Goal: Check status: Check status

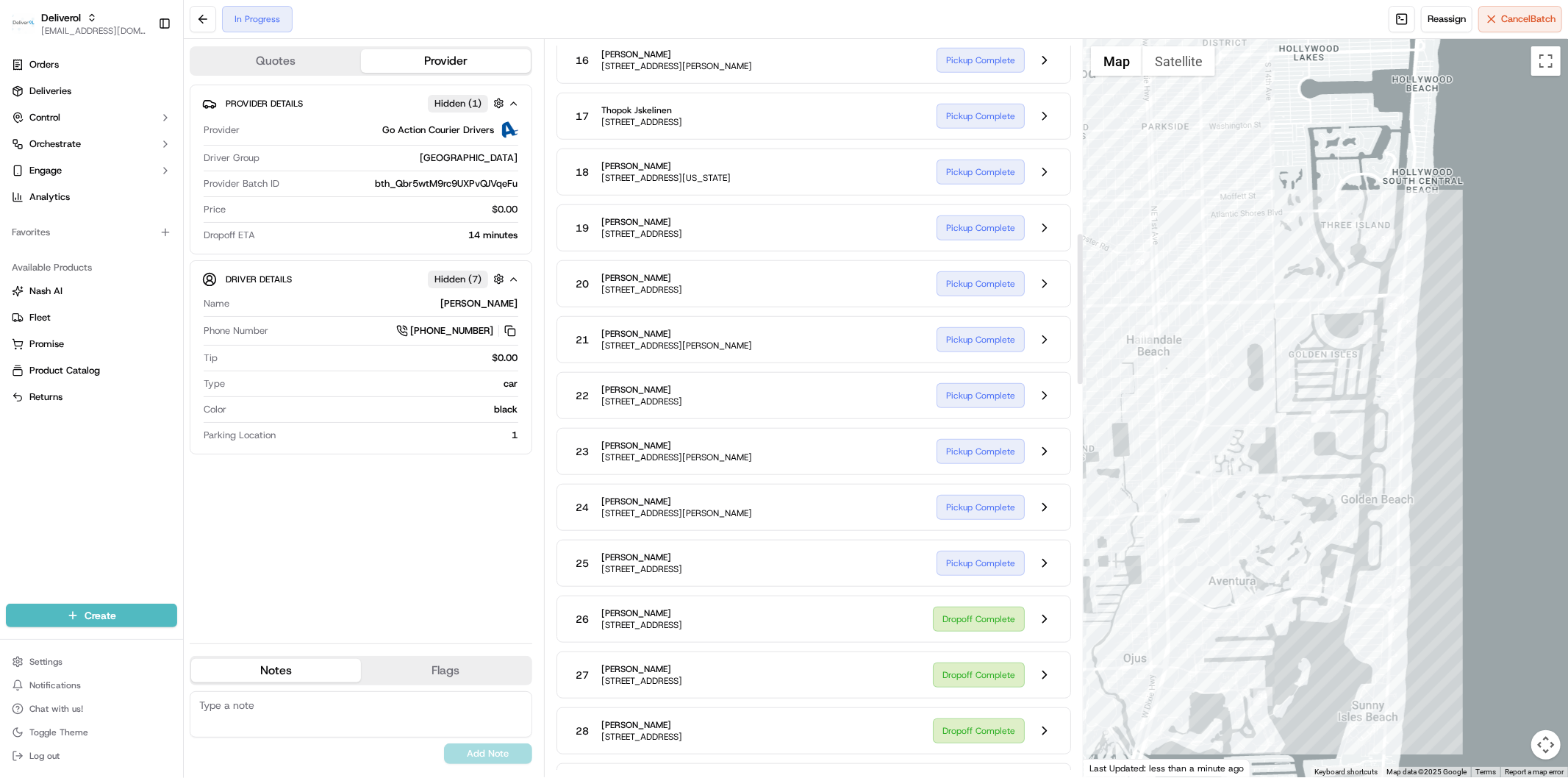
scroll to position [943, 0]
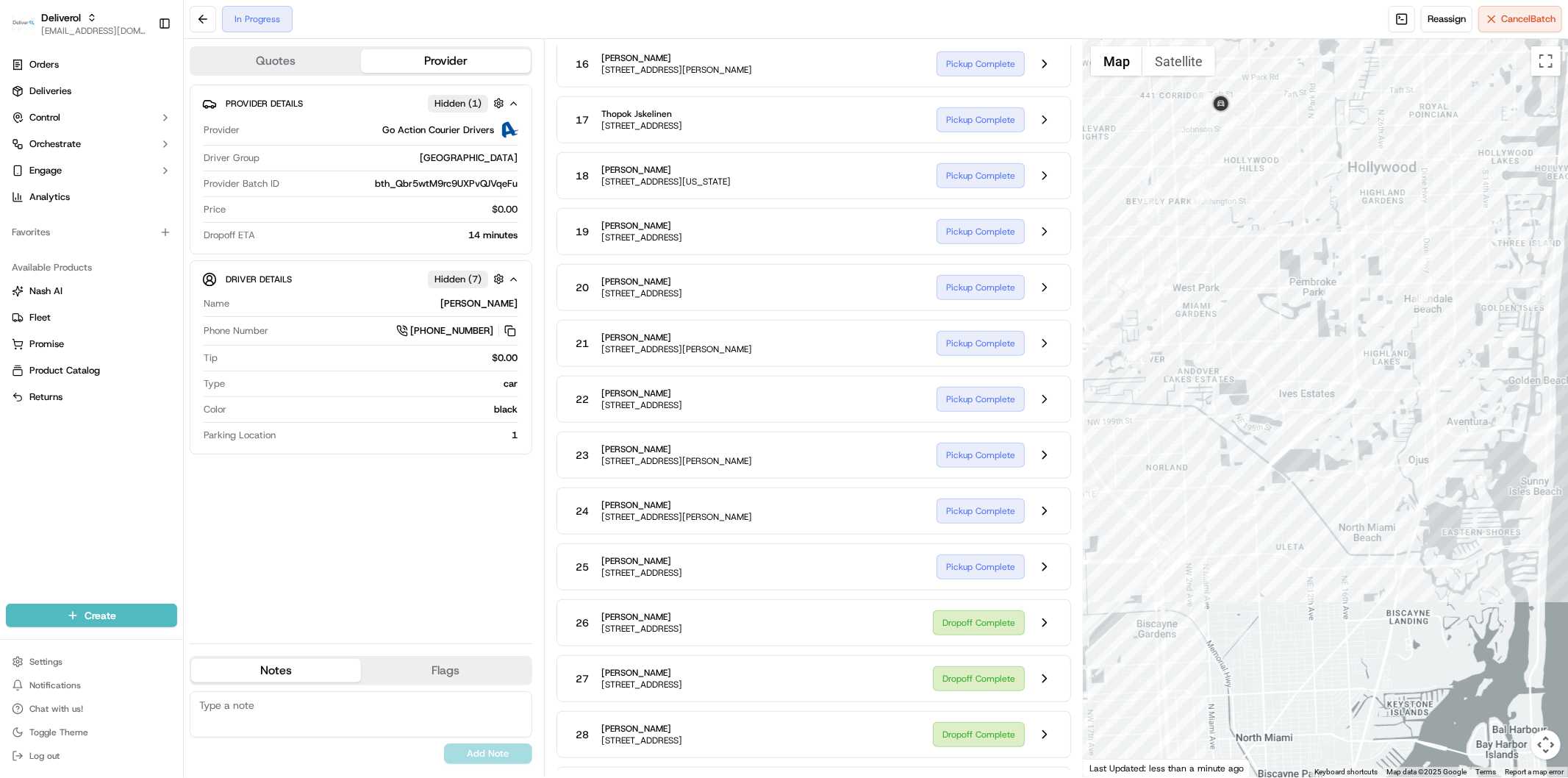
drag, startPoint x: 1097, startPoint y: 399, endPoint x: 1405, endPoint y: 331, distance: 315.4
click at [1405, 331] on div at bounding box center [1326, 408] width 485 height 738
click at [1367, 458] on div at bounding box center [1326, 408] width 485 height 738
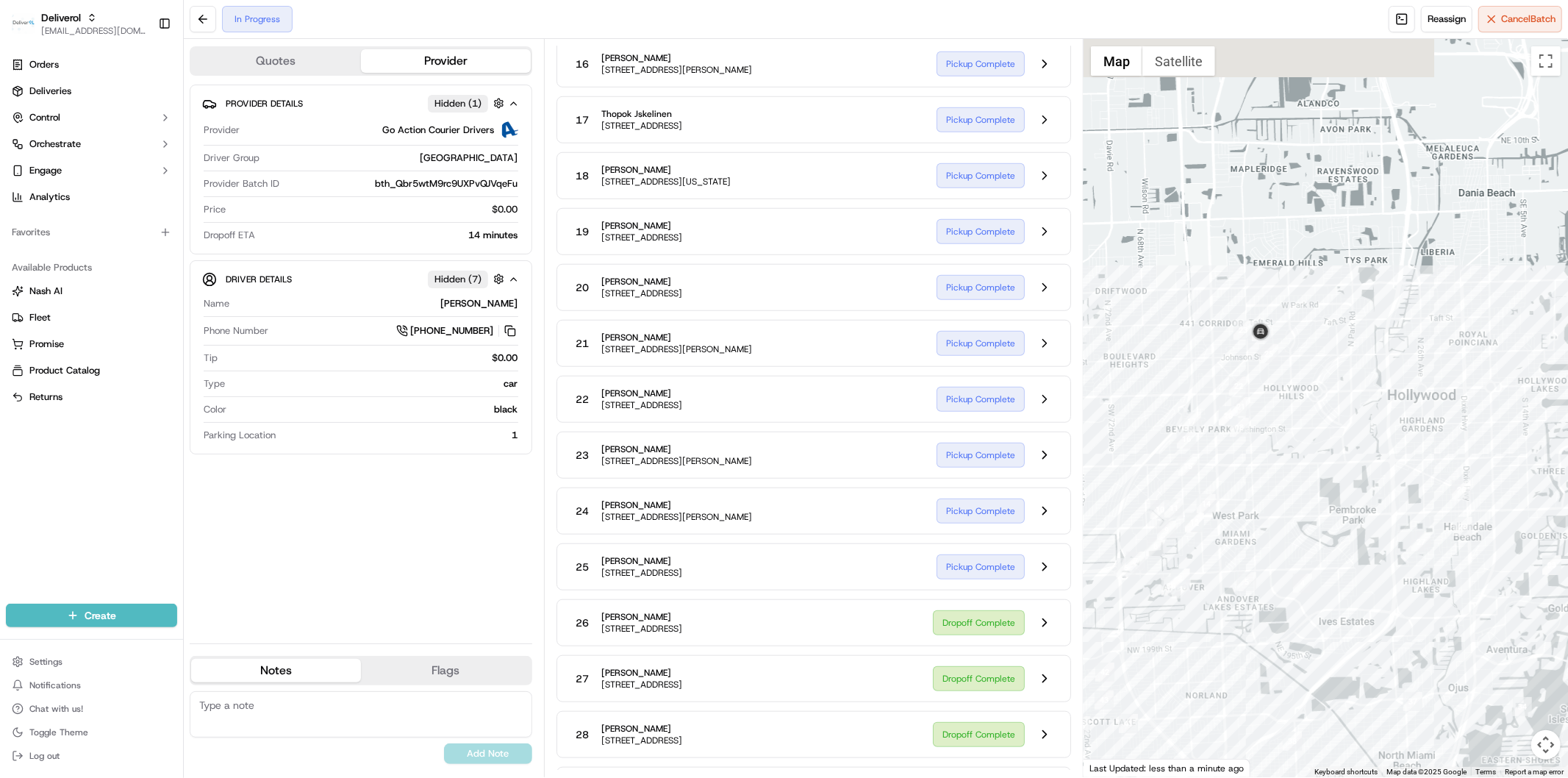
drag, startPoint x: 1233, startPoint y: 199, endPoint x: 1277, endPoint y: 461, distance: 265.7
click at [1277, 461] on div at bounding box center [1326, 408] width 485 height 738
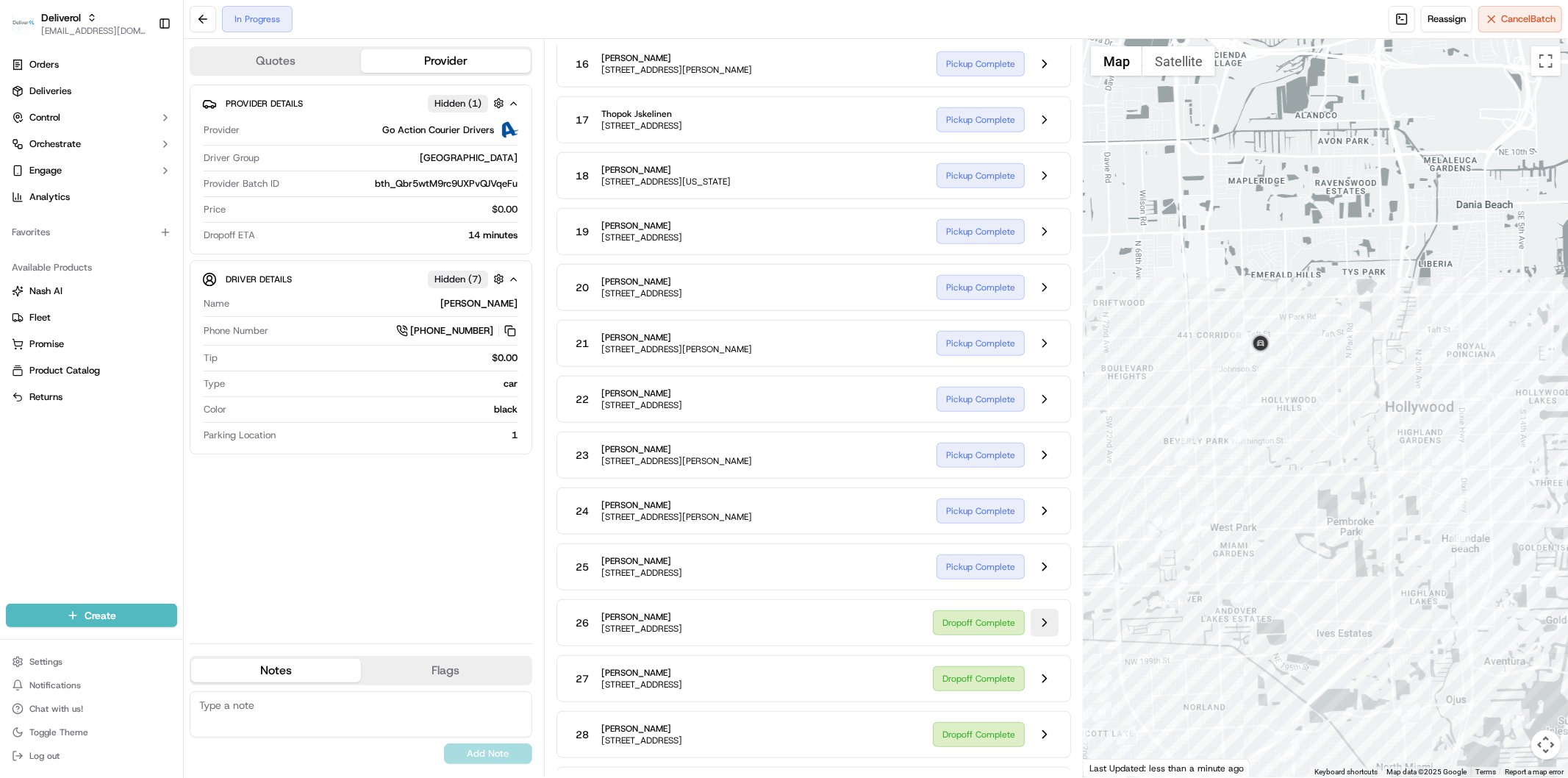
click at [1040, 629] on button at bounding box center [1044, 622] width 28 height 28
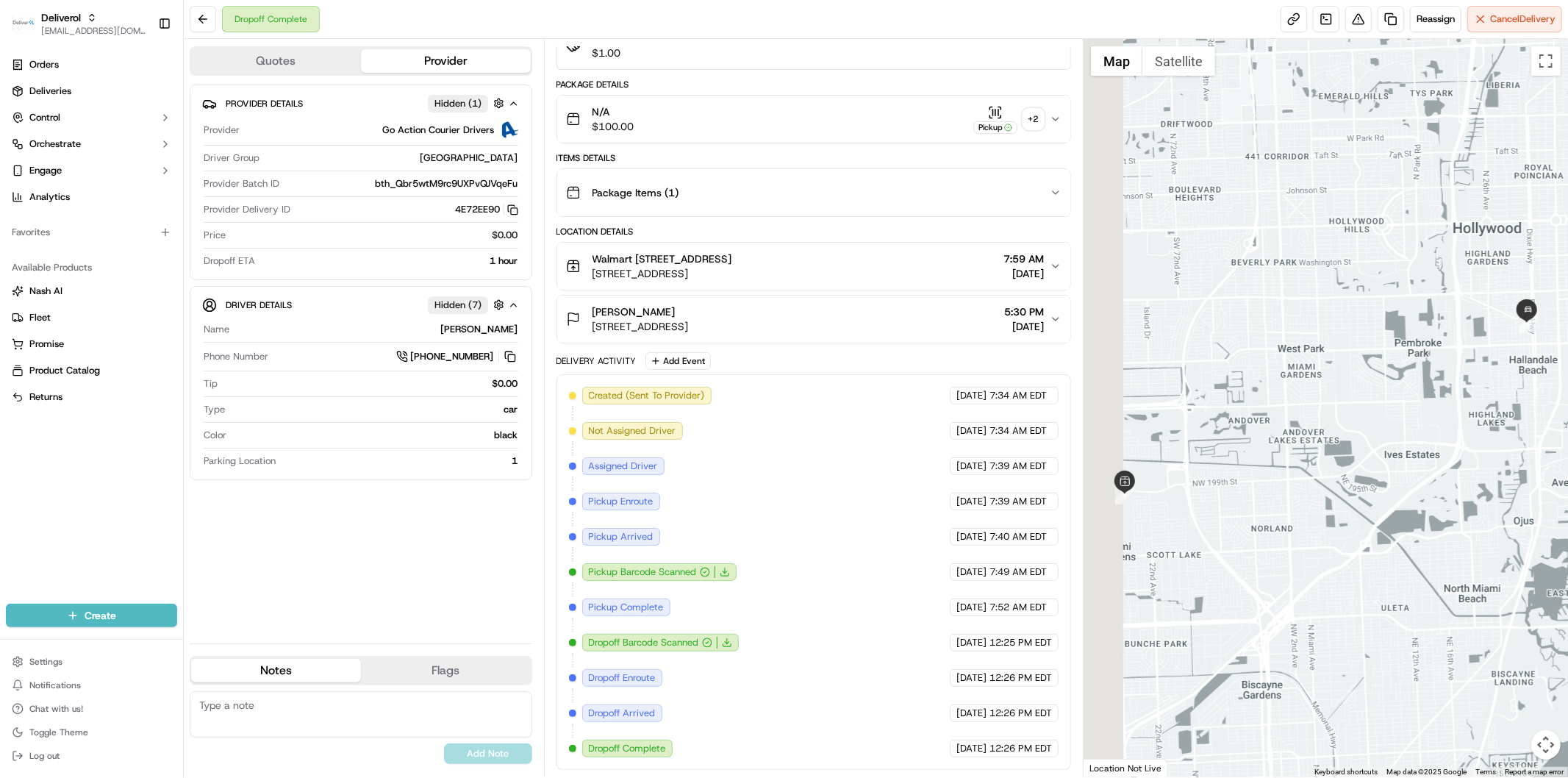
scroll to position [160, 0]
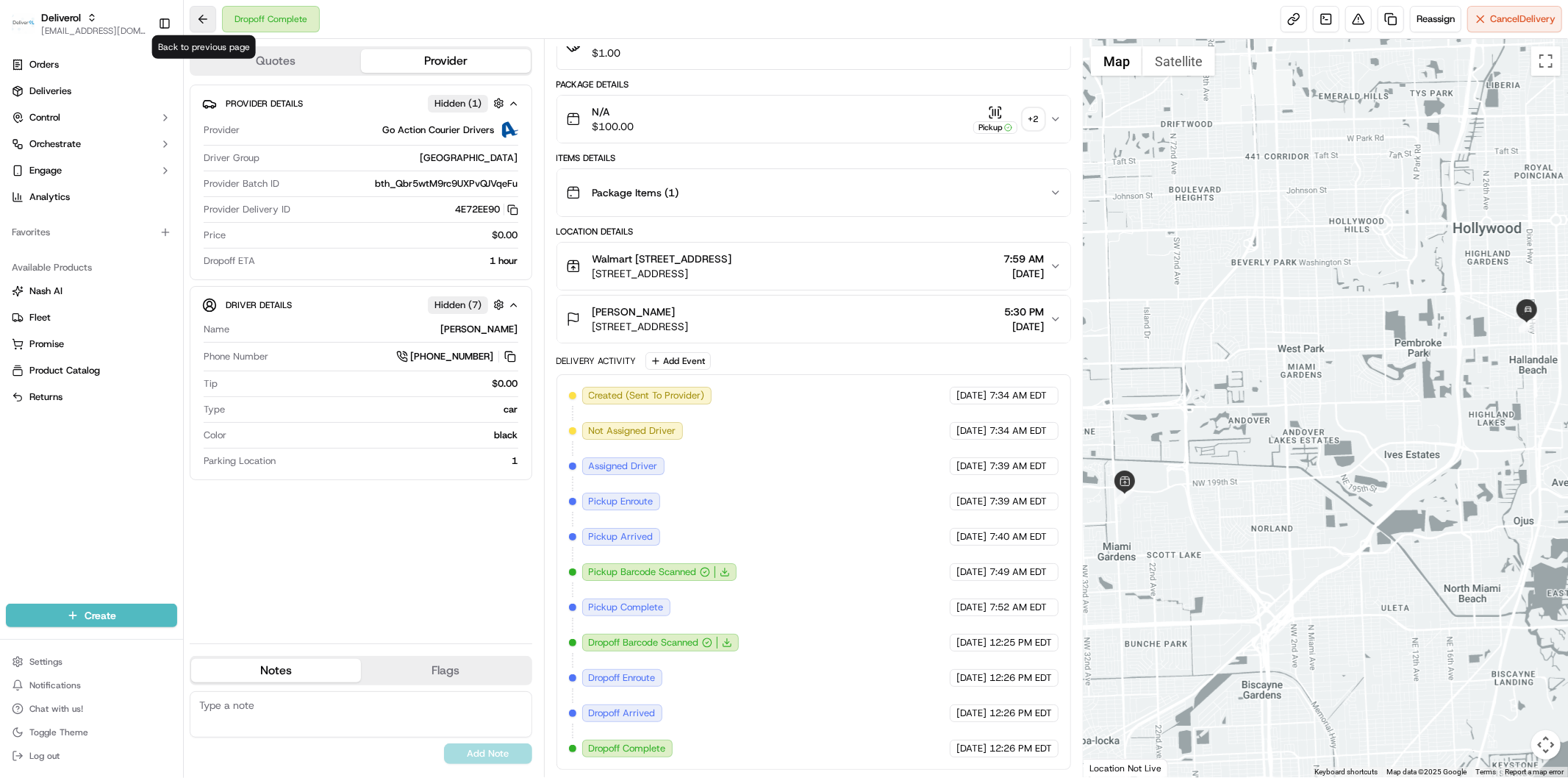
click at [196, 23] on button at bounding box center [202, 18] width 26 height 26
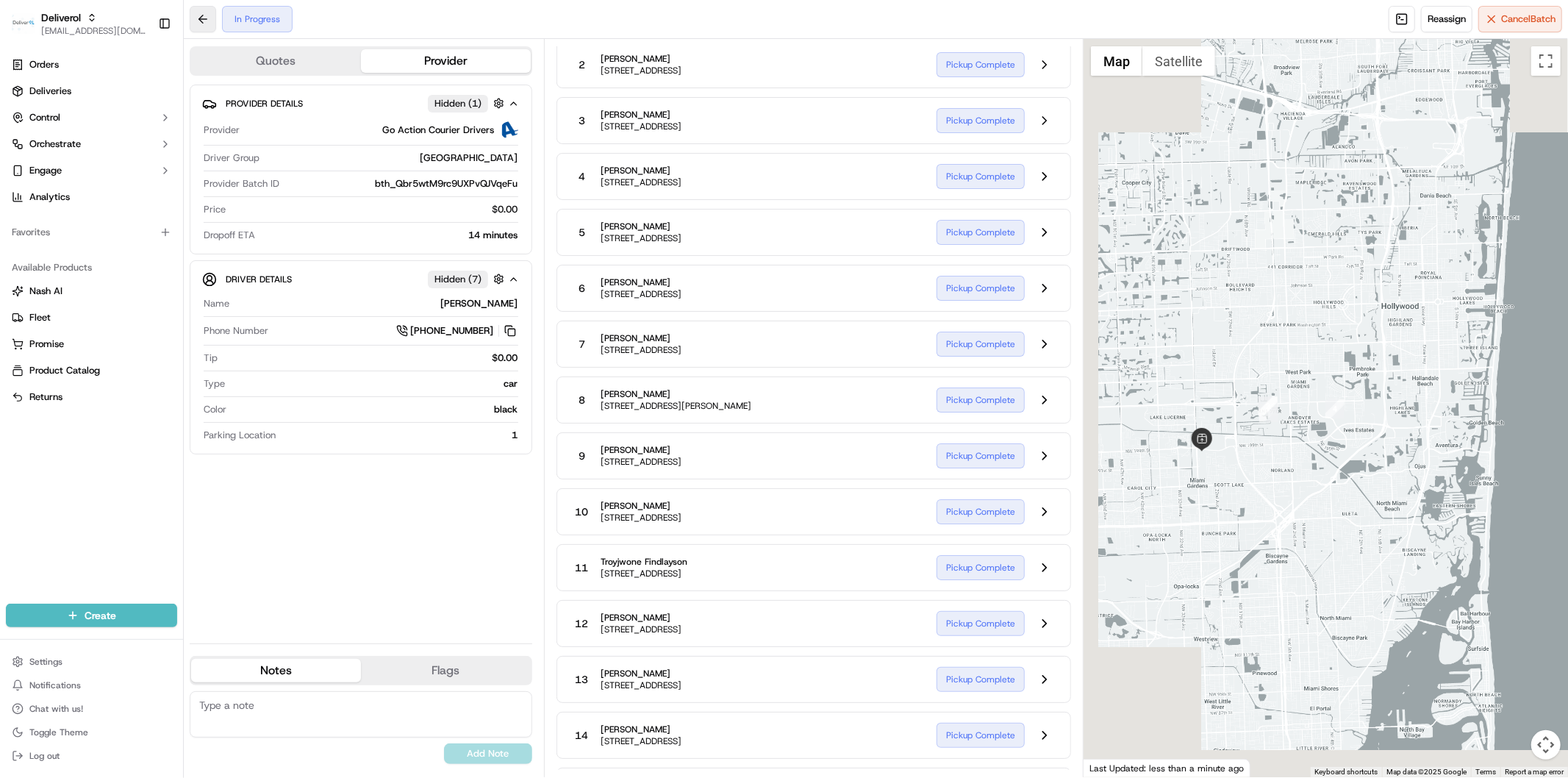
scroll to position [943, 0]
